Goal: Check status

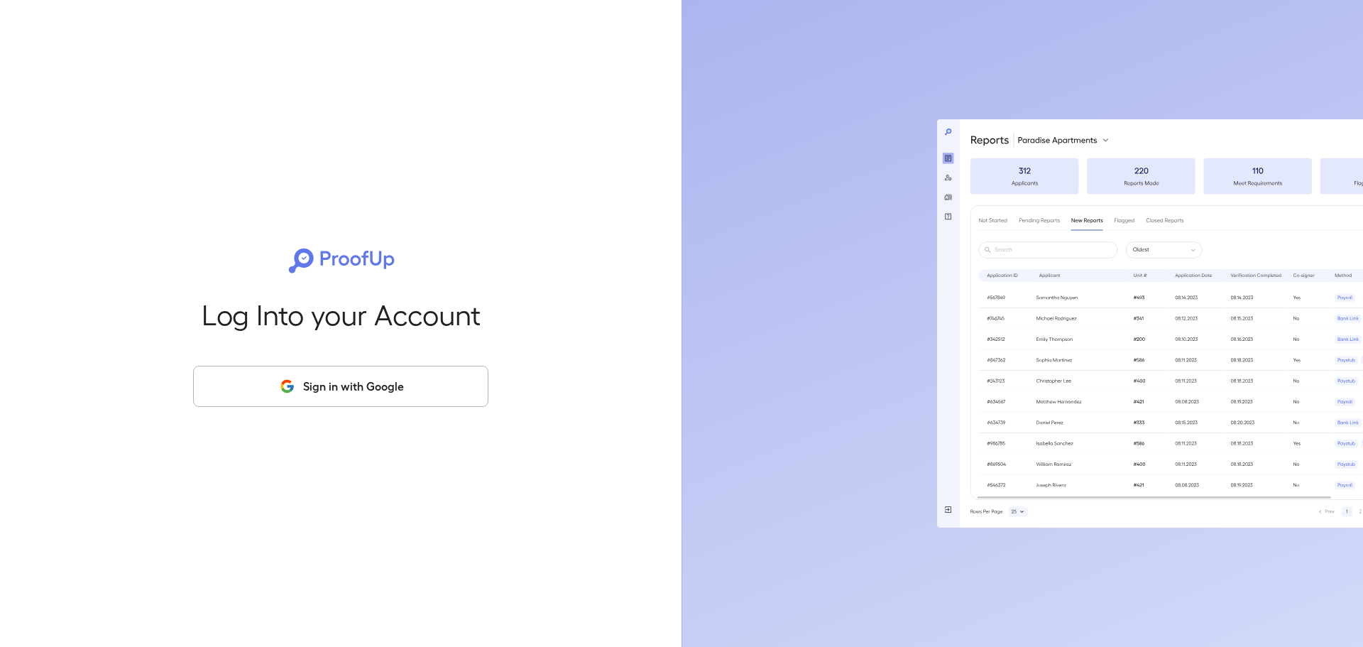
click at [366, 363] on div "Log Into your Account Sign in with Google" at bounding box center [341, 323] width 636 height 647
click at [363, 370] on button "Sign in with Google" at bounding box center [340, 386] width 295 height 41
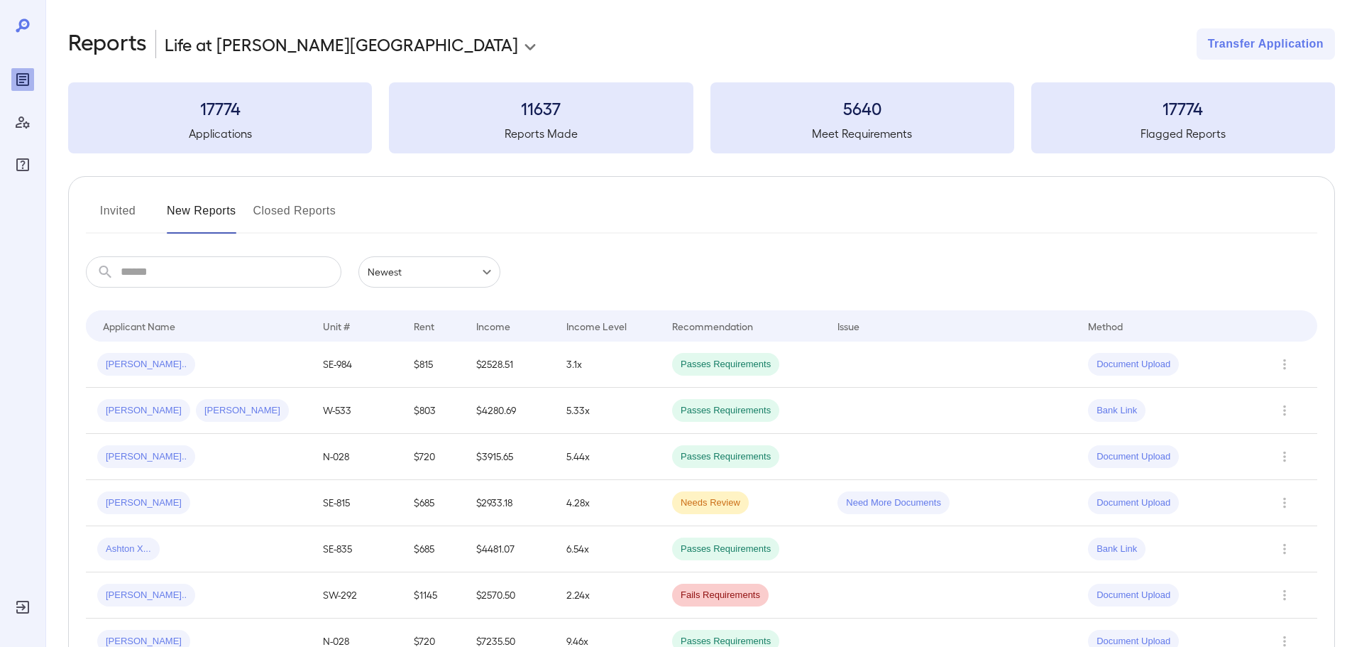
click at [222, 259] on input "text" at bounding box center [231, 271] width 221 height 31
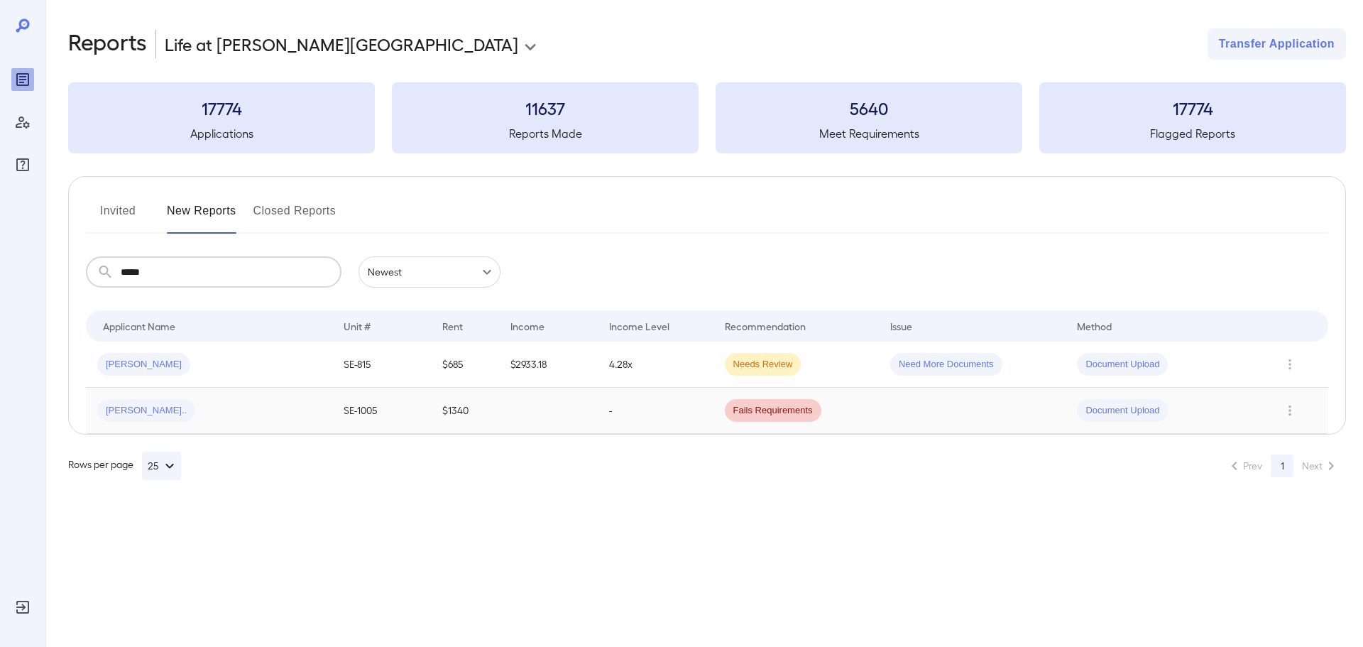
type input "*****"
click at [194, 419] on div "[PERSON_NAME].." at bounding box center [209, 410] width 224 height 23
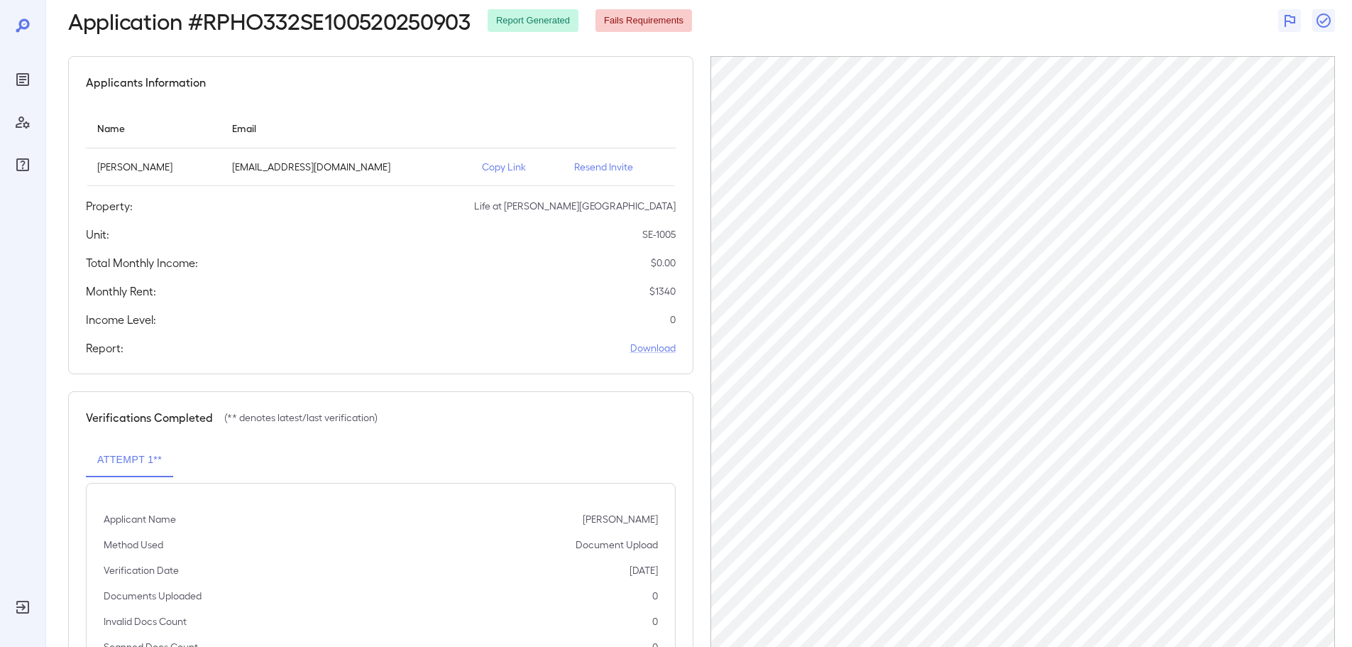
scroll to position [143, 0]
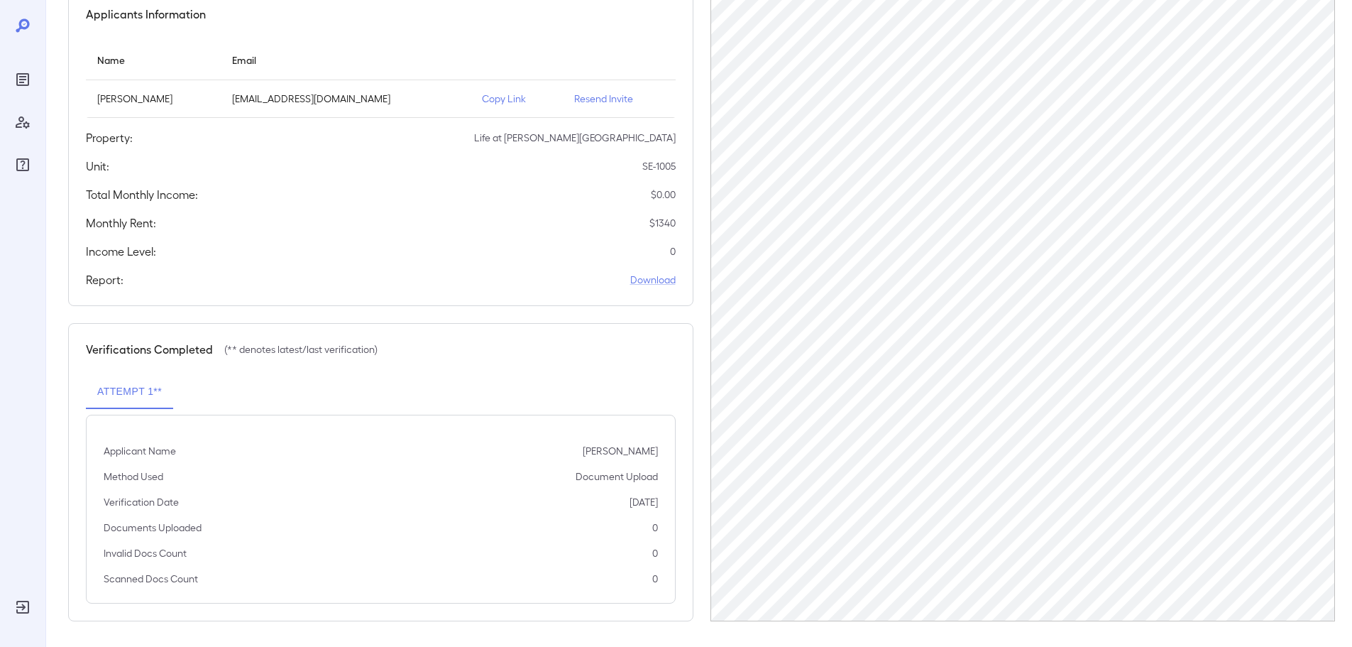
scroll to position [143, 0]
